Goal: Task Accomplishment & Management: Manage account settings

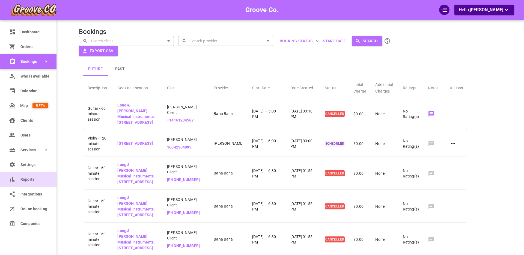
click at [28, 179] on span "Reports" at bounding box center [34, 180] width 28 height 6
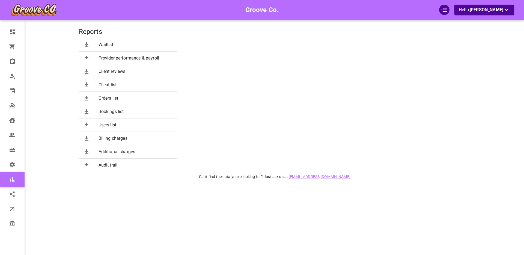
click at [108, 138] on span "Billing charges" at bounding box center [135, 138] width 74 height 7
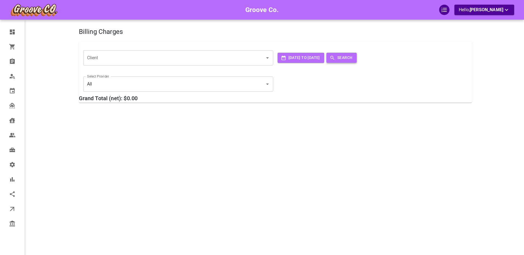
click at [357, 57] on button "Search" at bounding box center [341, 58] width 30 height 10
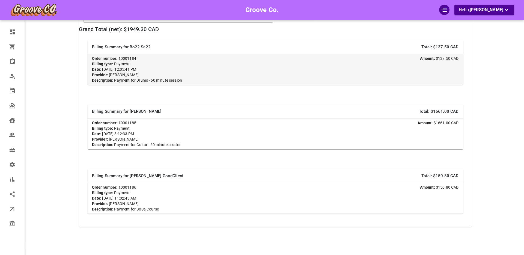
scroll to position [75, 0]
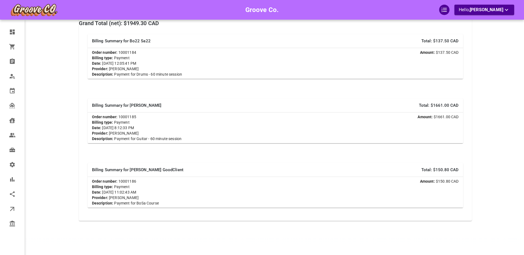
click at [44, 93] on div "Groove Co. Hello, [PERSON_NAME]" at bounding box center [57, 81] width 43 height 296
click at [47, 94] on div "Groove Co. Hello, [PERSON_NAME]" at bounding box center [57, 81] width 43 height 296
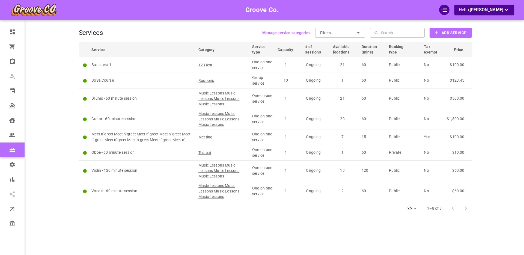
click at [446, 38] on div "Services Manage service categories Filters ​ ​ ​ ​ Add Service Service Category…" at bounding box center [275, 135] width 393 height 255
click at [447, 34] on b "Add Service" at bounding box center [453, 32] width 25 height 7
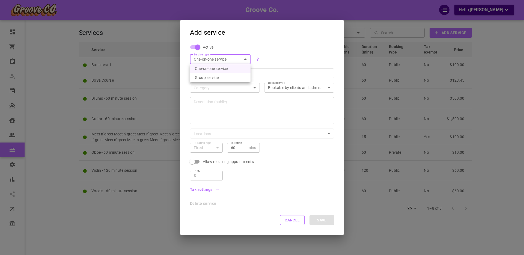
click at [233, 58] on body "Groove Co. Hello, Boris Sandford Dashboard Orders Bookings Who is available Cal…" at bounding box center [262, 144] width 524 height 288
click at [287, 57] on div at bounding box center [262, 127] width 524 height 255
click at [298, 220] on button "Cancel" at bounding box center [292, 220] width 25 height 10
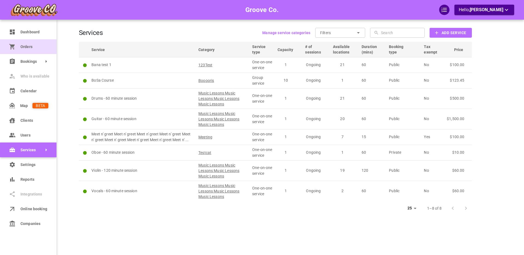
click at [30, 46] on span "Orders" at bounding box center [34, 47] width 28 height 6
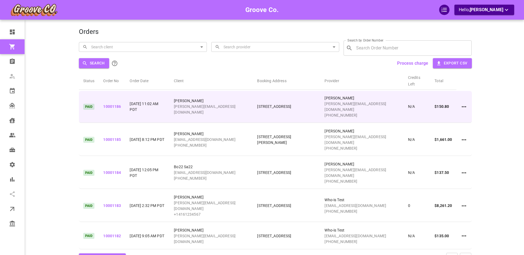
click at [464, 106] on icon at bounding box center [464, 106] width 4 height 1
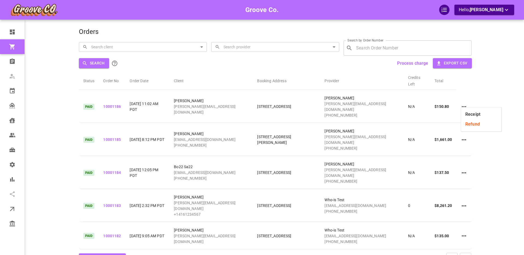
click at [469, 114] on li "Receipt" at bounding box center [481, 114] width 40 height 10
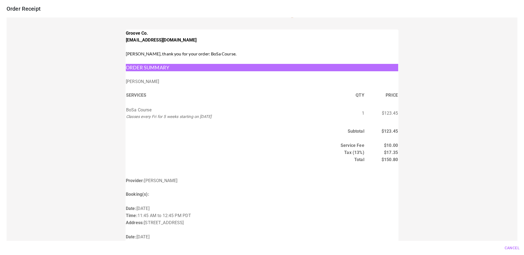
scroll to position [44, 0]
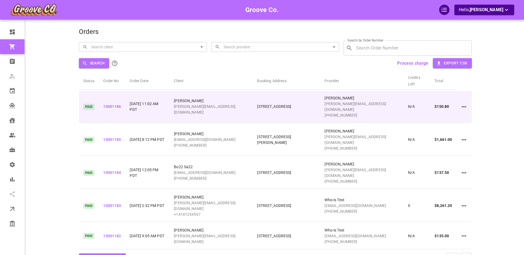
click at [467, 102] on td at bounding box center [463, 107] width 15 height 32
click at [463, 103] on icon at bounding box center [464, 106] width 7 height 7
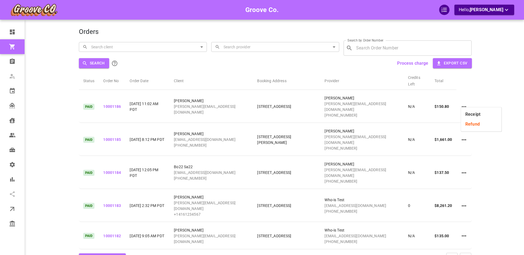
click at [470, 124] on li "Refund" at bounding box center [481, 124] width 40 height 10
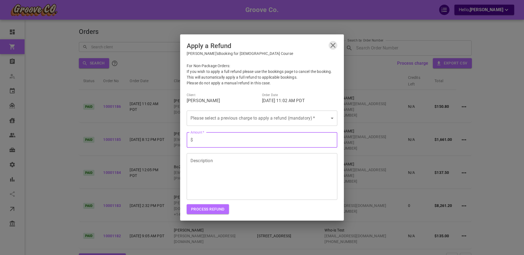
click at [250, 118] on body "Groove Co. Hello, Boris Sandford Dashboard Orders Bookings Who is available Cal…" at bounding box center [262, 150] width 524 height 300
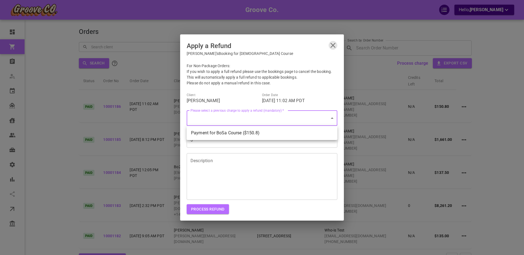
click at [245, 131] on li "Payment for BoSa Course ($150.8)" at bounding box center [262, 133] width 151 height 10
type input "ch_3S6bJ0QLgSnt51Dk0nIJGcsd"
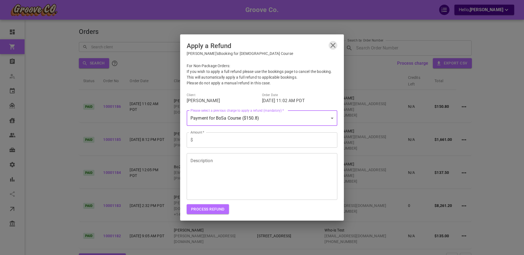
click at [225, 142] on input "Amount   *" at bounding box center [266, 139] width 142 height 15
type input "55.55"
click at [229, 173] on textarea "Description" at bounding box center [261, 176] width 143 height 38
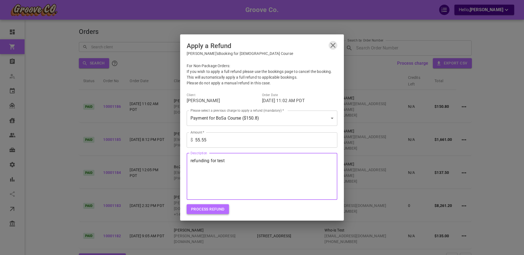
type textarea "refunding for test"
click at [212, 211] on button "Process Refund" at bounding box center [208, 209] width 42 height 10
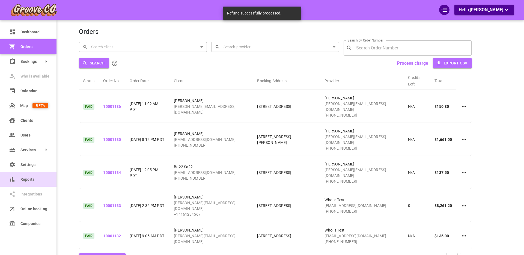
click at [15, 180] on icon at bounding box center [12, 179] width 7 height 7
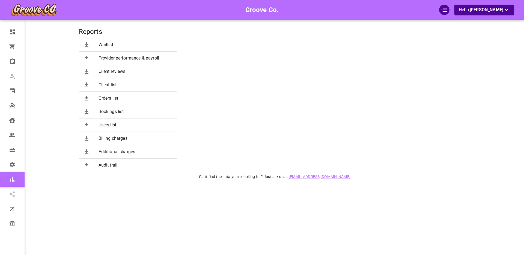
click at [115, 138] on span "Billing charges" at bounding box center [135, 138] width 74 height 7
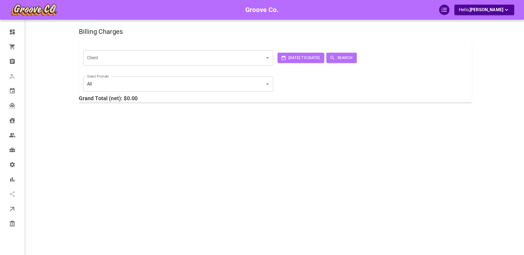
click at [357, 55] on button "Search" at bounding box center [341, 58] width 30 height 10
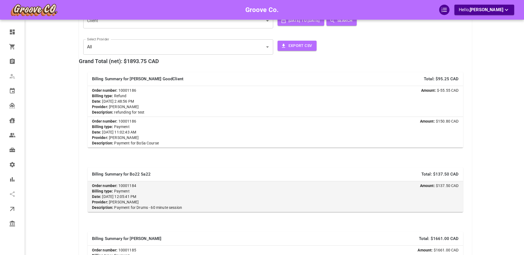
scroll to position [35, 0]
